Goal: Navigation & Orientation: Find specific page/section

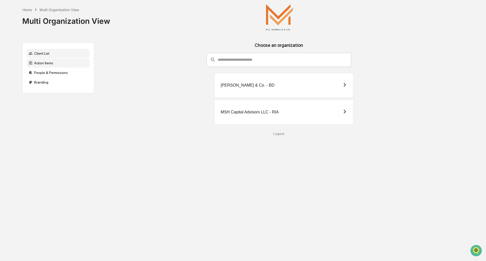
click at [44, 60] on div "Action Items" at bounding box center [58, 62] width 63 height 9
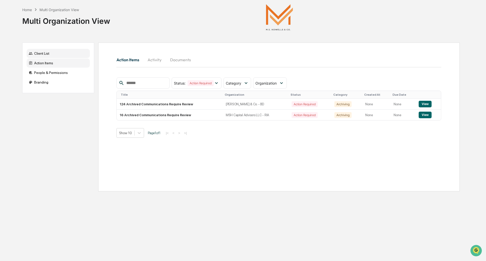
click at [35, 53] on div "Client List" at bounding box center [58, 53] width 63 height 9
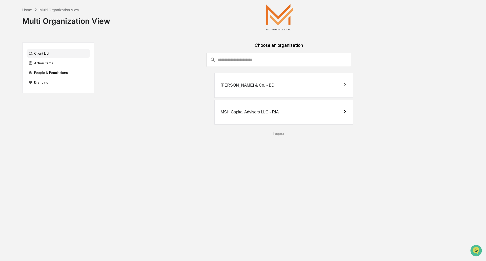
click at [242, 109] on div "MSH Capital Advisors LLC - RIA" at bounding box center [283, 112] width 139 height 25
